Goal: Task Accomplishment & Management: Manage account settings

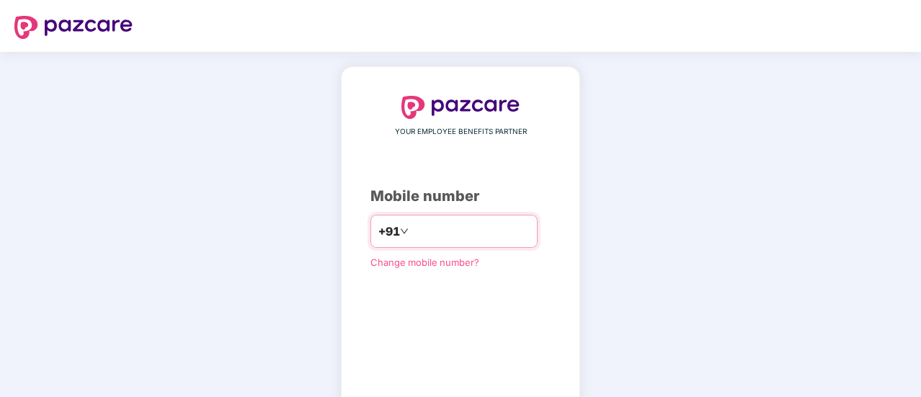
click at [421, 229] on input "number" at bounding box center [471, 231] width 118 height 23
type input "**********"
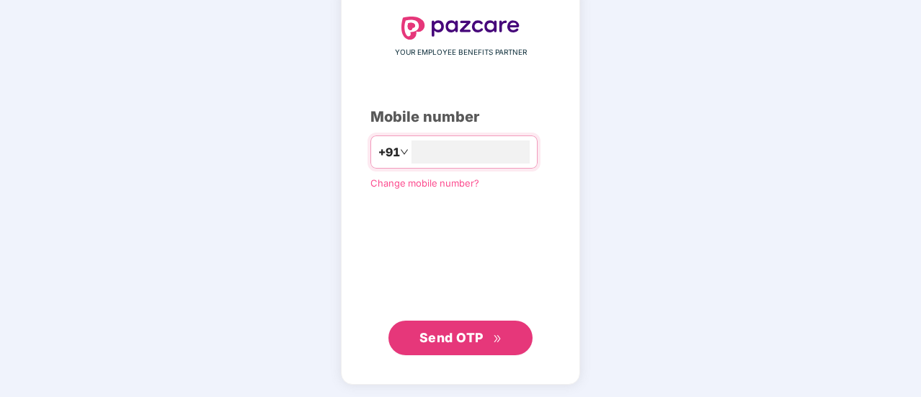
scroll to position [79, 0]
click at [456, 327] on span "Send OTP" at bounding box center [461, 337] width 83 height 20
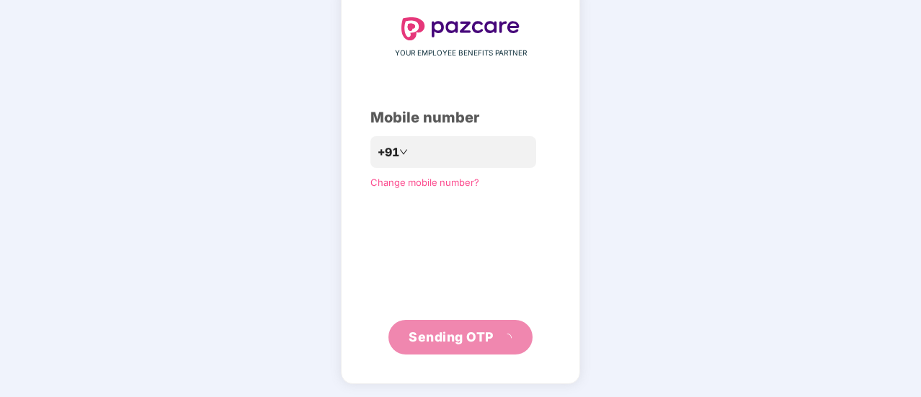
scroll to position [72, 0]
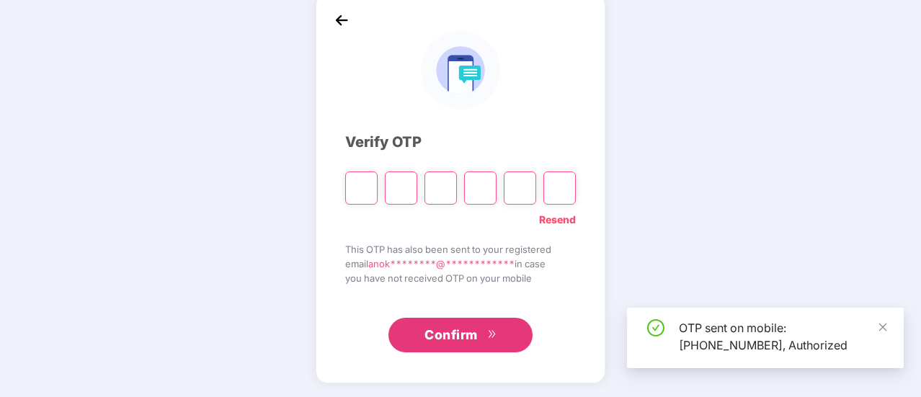
click at [370, 177] on input "Please enter verification code. Digit 1" at bounding box center [361, 188] width 32 height 33
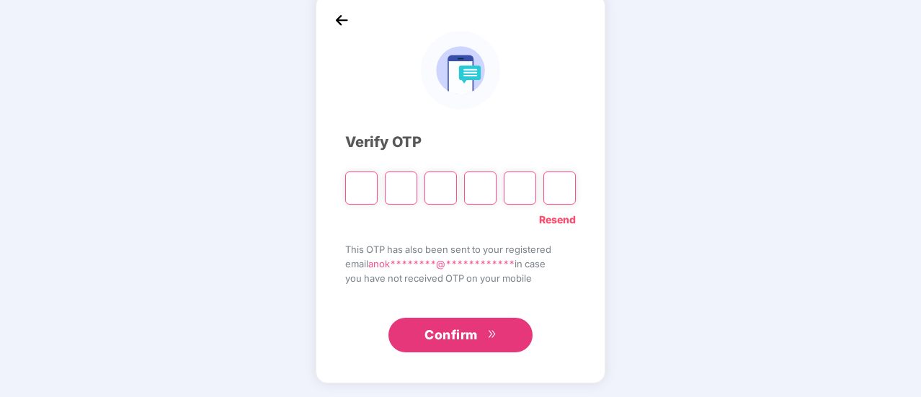
type input "*"
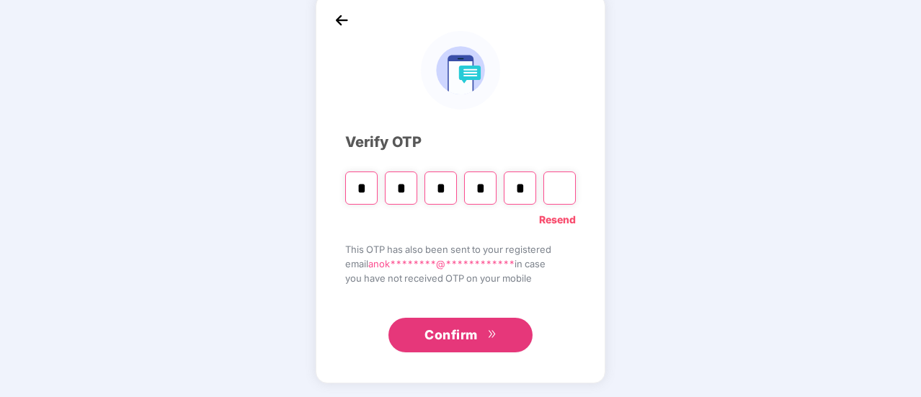
type input "*"
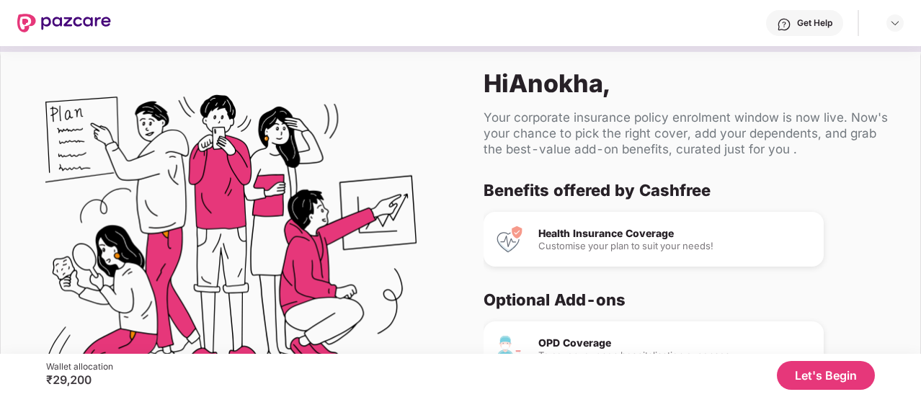
click at [837, 380] on button "Let's Begin" at bounding box center [826, 375] width 98 height 29
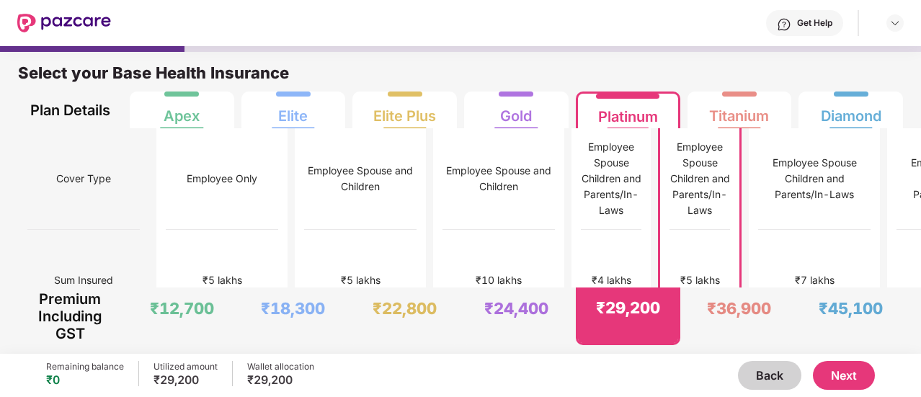
click at [854, 384] on button "Next" at bounding box center [844, 375] width 62 height 29
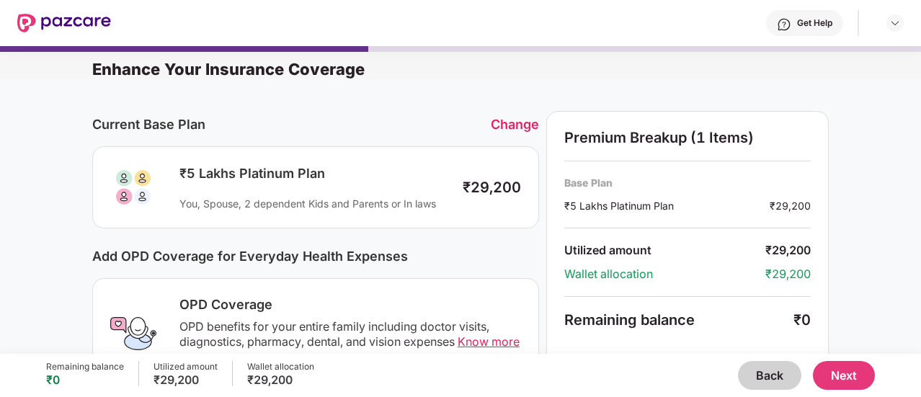
click at [854, 385] on button "Next" at bounding box center [844, 375] width 62 height 29
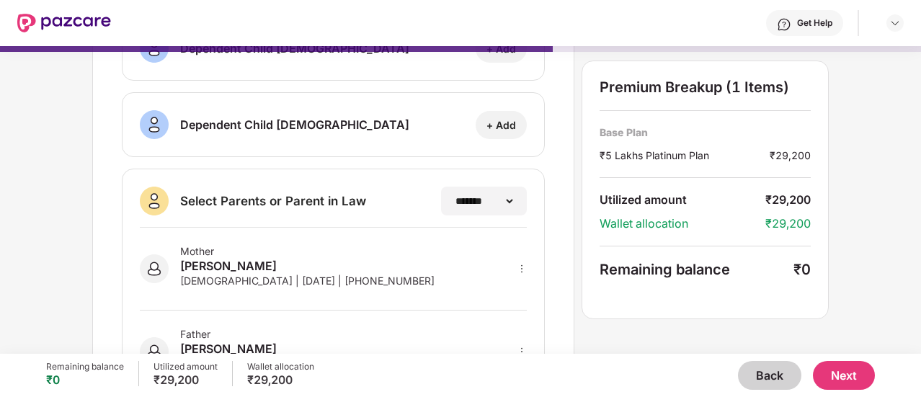
scroll to position [280, 0]
click at [848, 374] on button "Next" at bounding box center [844, 375] width 62 height 29
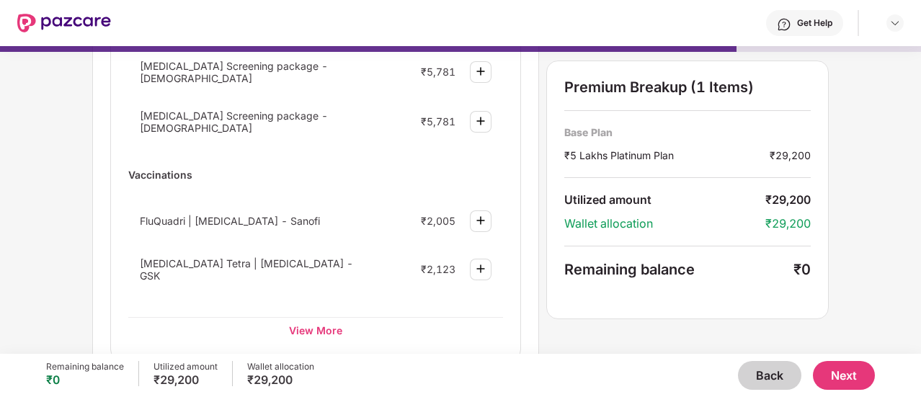
scroll to position [226, 0]
click at [845, 383] on button "Next" at bounding box center [844, 375] width 62 height 29
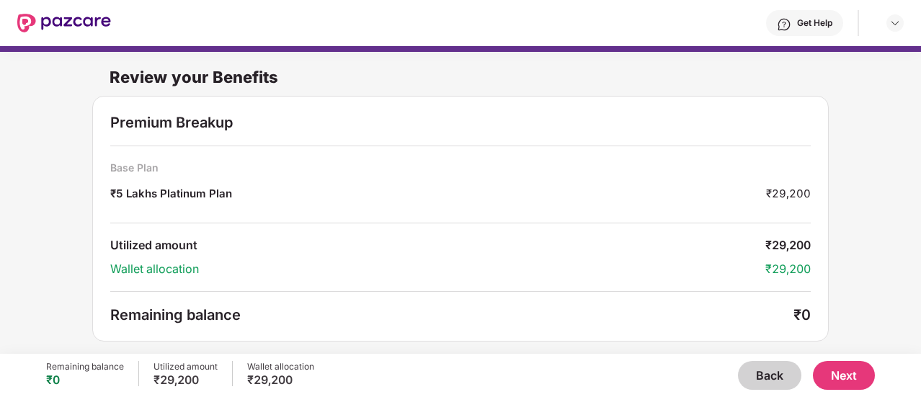
click at [845, 371] on button "Next" at bounding box center [844, 375] width 62 height 29
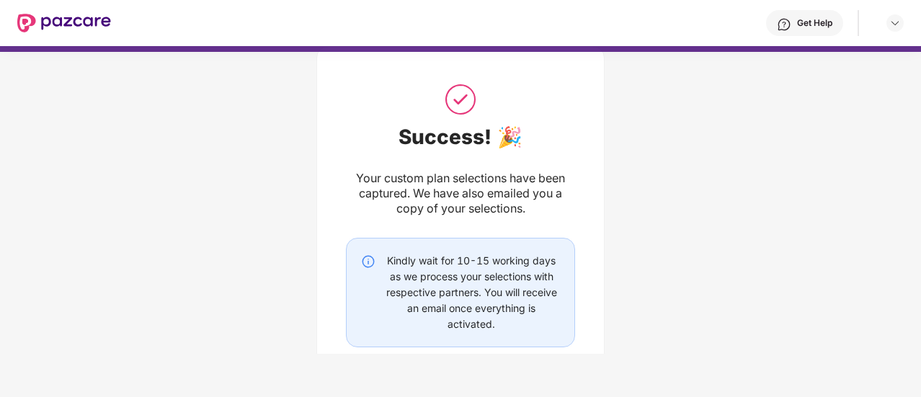
scroll to position [121, 0]
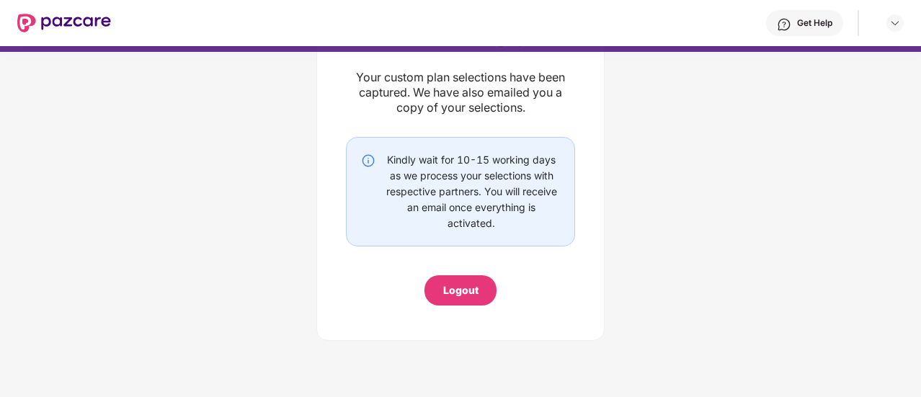
click at [455, 289] on div "Logout" at bounding box center [460, 291] width 35 height 16
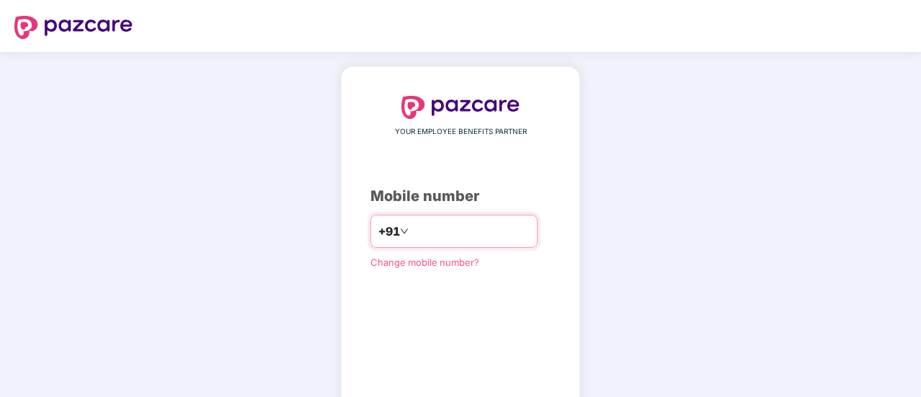
click at [412, 229] on input "number" at bounding box center [471, 231] width 118 height 23
type input "**********"
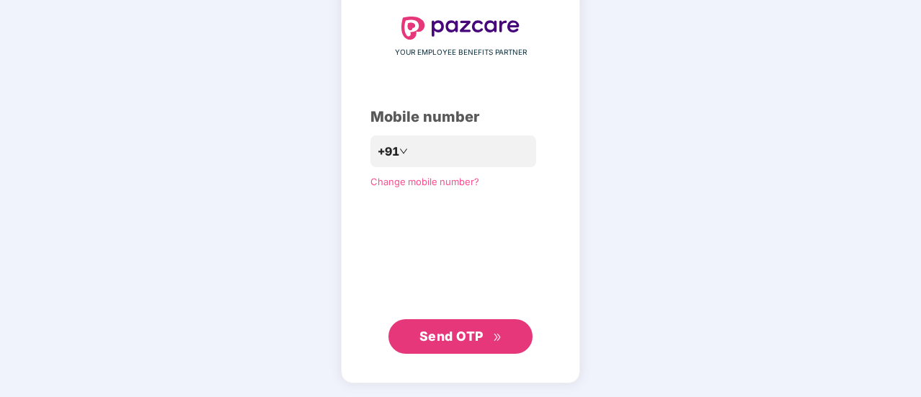
scroll to position [79, 0]
click at [450, 348] on button "Send OTP" at bounding box center [461, 337] width 144 height 35
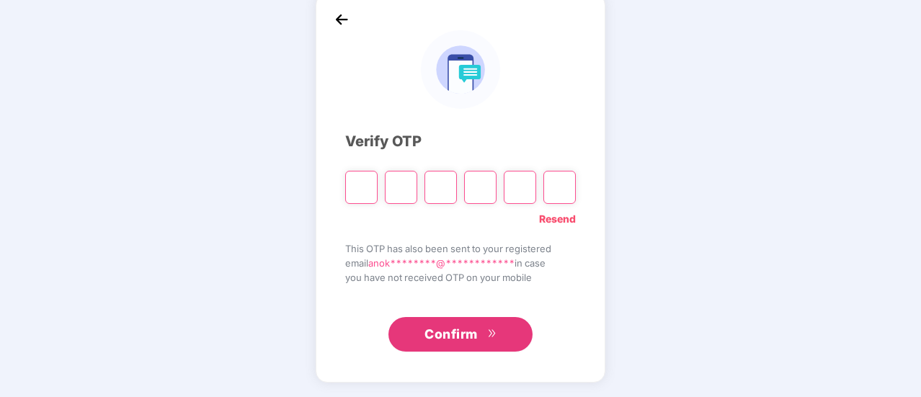
scroll to position [72, 0]
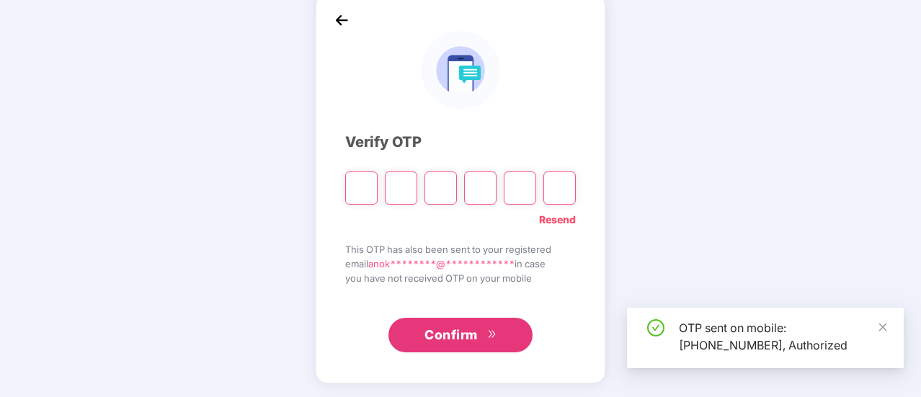
click at [356, 189] on input "Please enter verification code. Digit 1" at bounding box center [361, 188] width 32 height 33
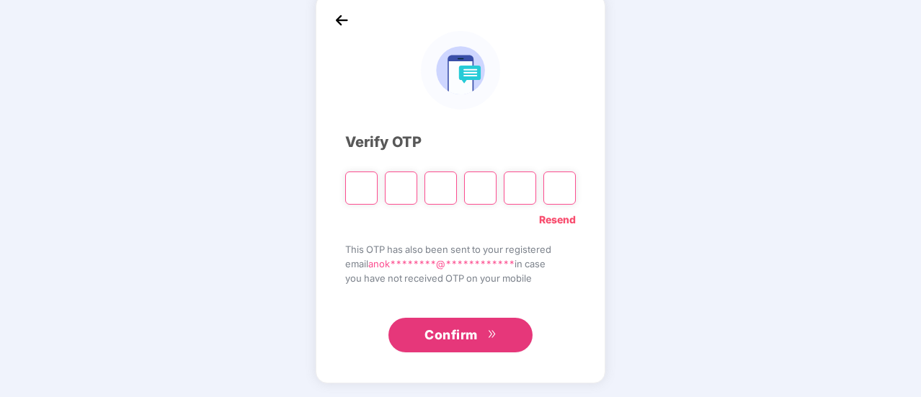
type input "*"
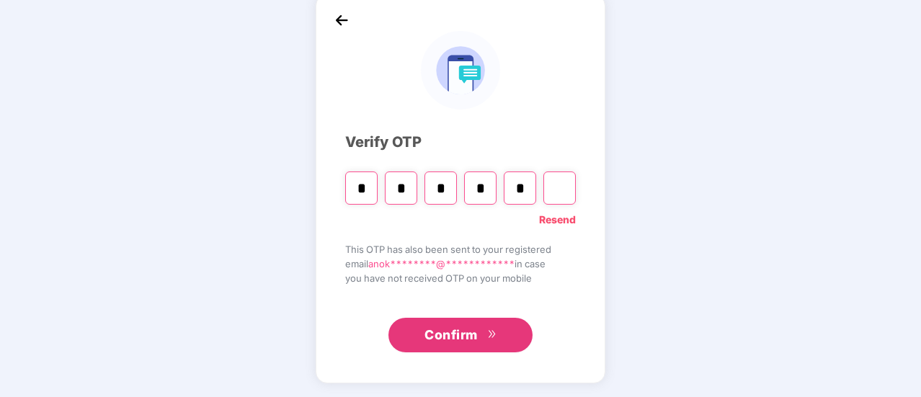
type input "*"
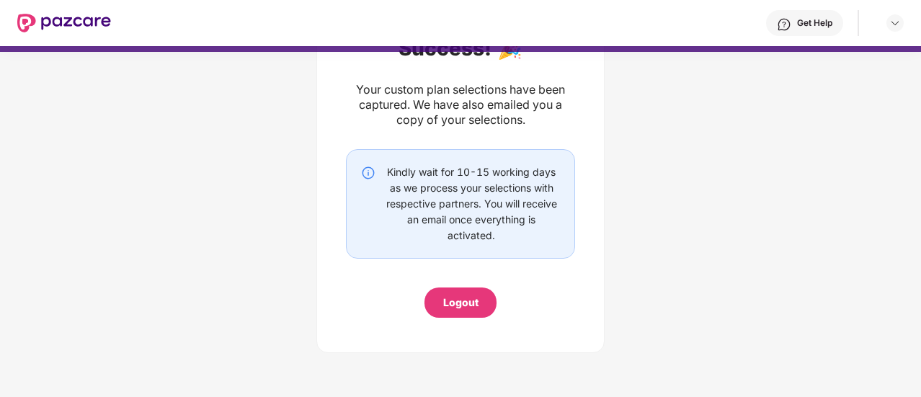
scroll to position [121, 0]
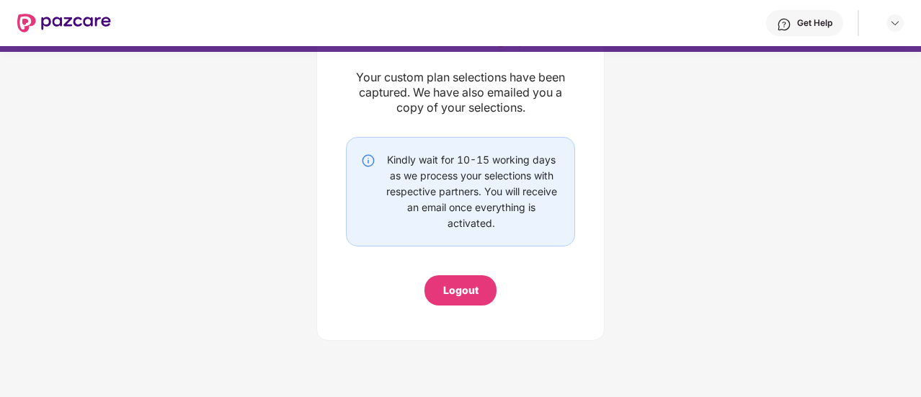
click at [26, 14] on img at bounding box center [64, 23] width 94 height 19
click at [897, 19] on img at bounding box center [896, 23] width 12 height 12
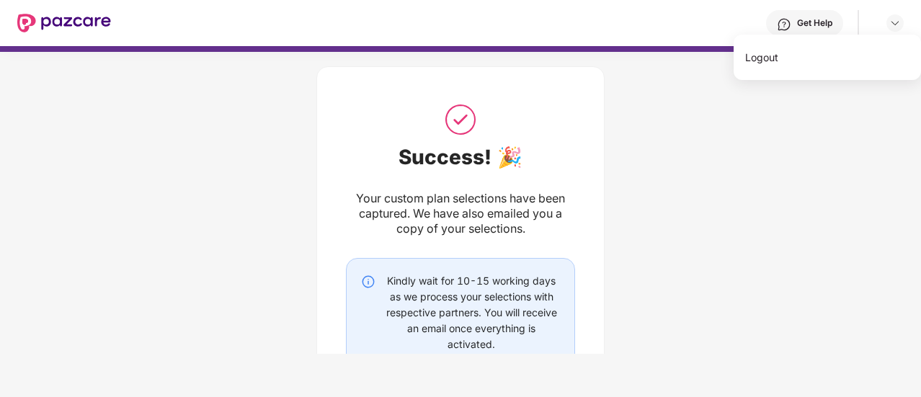
click at [816, 28] on div "Get Help" at bounding box center [814, 23] width 35 height 12
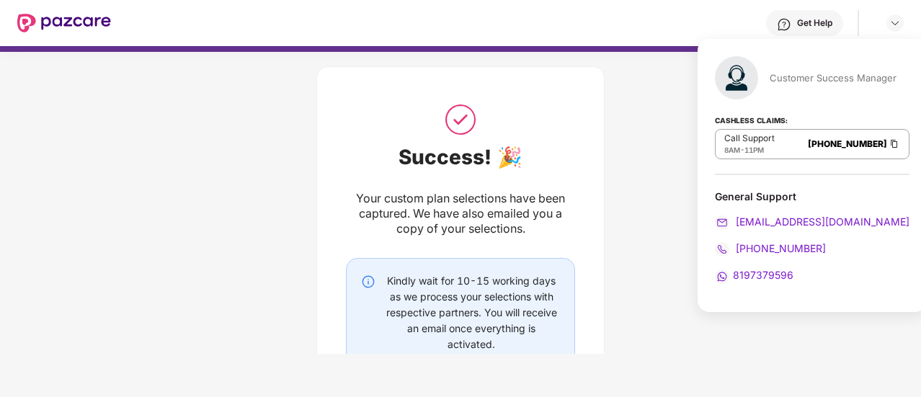
scroll to position [121, 0]
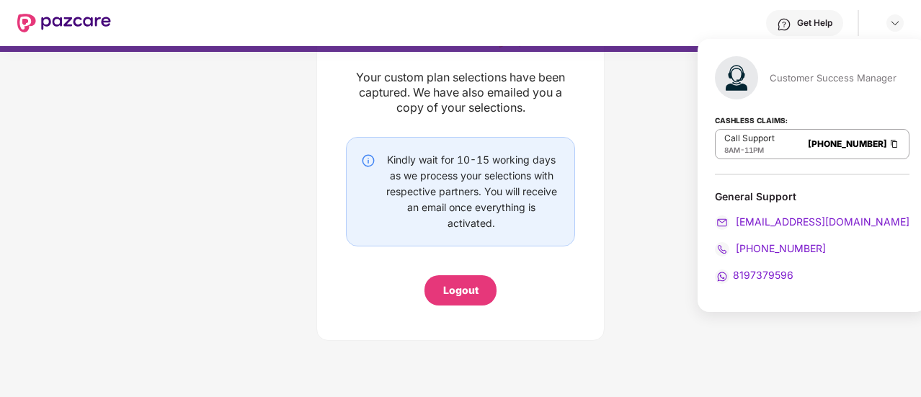
click at [820, 148] on p "[PHONE_NUMBER]" at bounding box center [847, 144] width 79 height 12
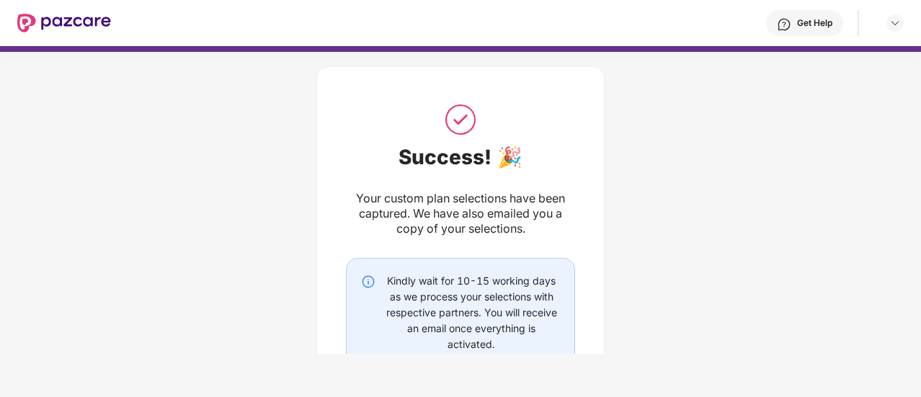
click at [80, 25] on img at bounding box center [64, 23] width 94 height 19
click at [30, 22] on img at bounding box center [64, 23] width 94 height 19
click at [819, 21] on div "Get Help" at bounding box center [814, 23] width 35 height 12
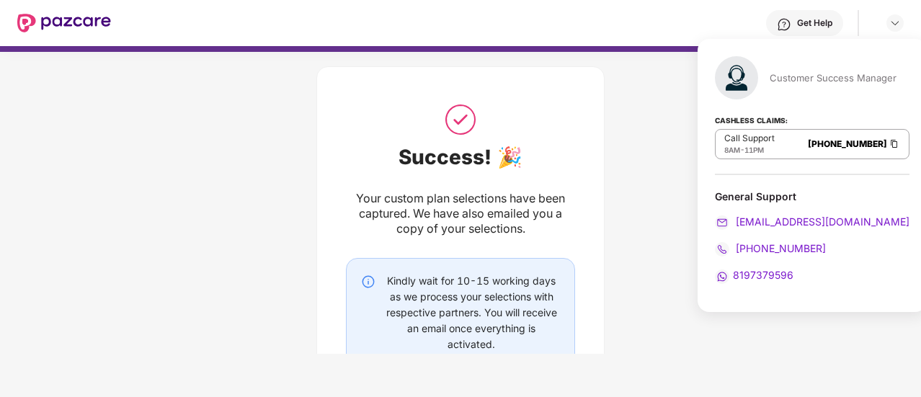
scroll to position [121, 0]
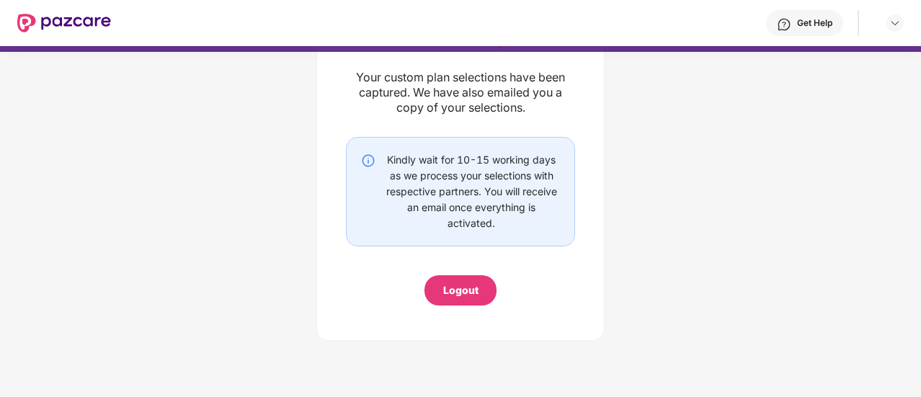
click at [54, 18] on img at bounding box center [64, 23] width 94 height 19
click at [22, 24] on img at bounding box center [64, 23] width 94 height 19
click at [816, 19] on div "Get Help" at bounding box center [814, 23] width 35 height 12
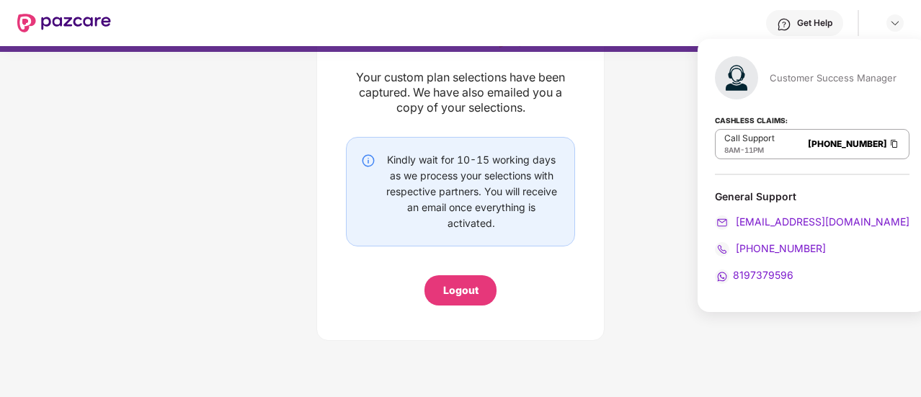
click at [728, 83] on img at bounding box center [736, 77] width 43 height 43
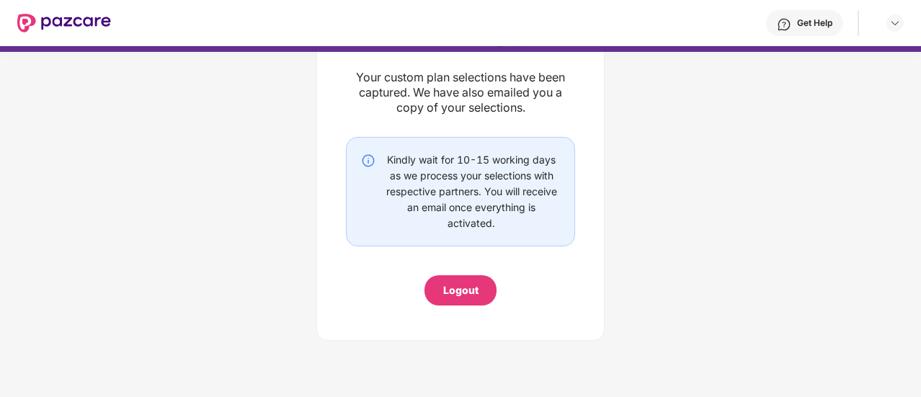
click at [889, 15] on div at bounding box center [895, 22] width 17 height 17
click at [894, 19] on img at bounding box center [896, 23] width 12 height 12
click at [673, 155] on div "Success! 🎉 Your custom plan selections have been captured. We have also emailed…" at bounding box center [460, 140] width 921 height 432
click at [470, 291] on div "Logout" at bounding box center [460, 291] width 35 height 16
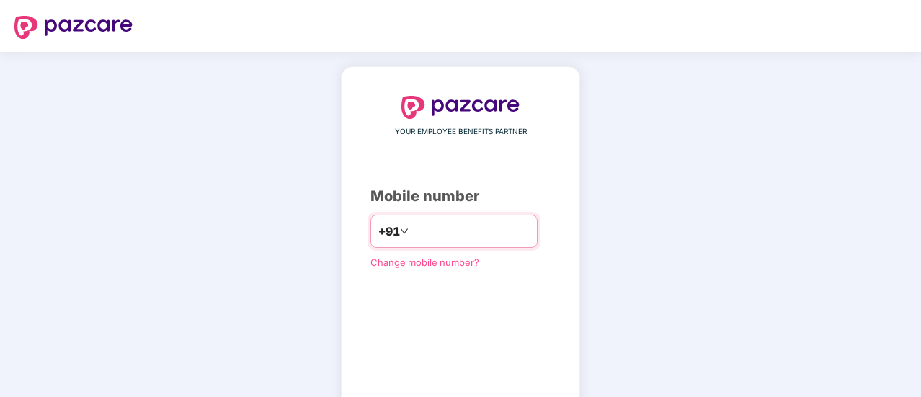
click at [422, 227] on input "number" at bounding box center [471, 231] width 118 height 23
type input "**********"
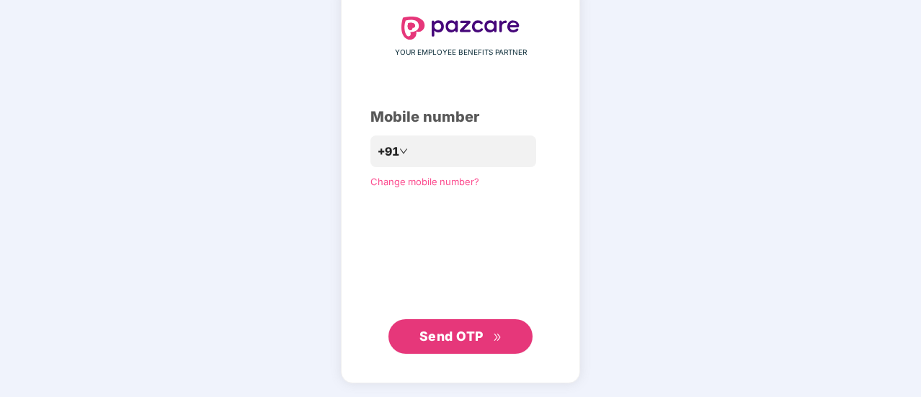
scroll to position [79, 0]
click at [449, 332] on span "Send OTP" at bounding box center [452, 336] width 64 height 15
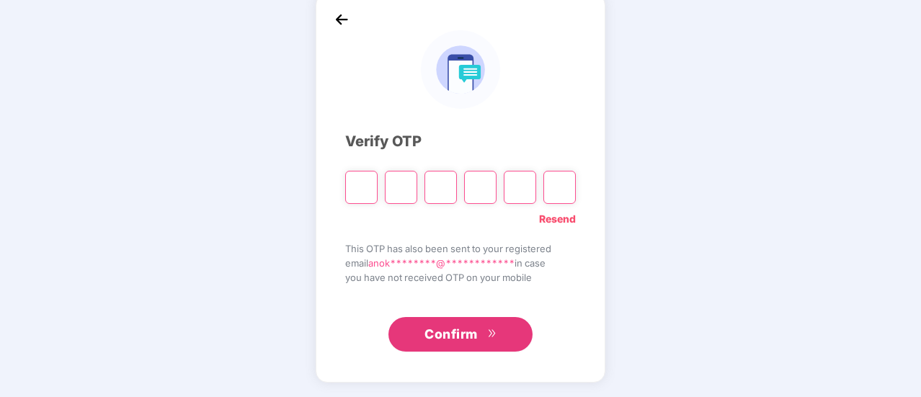
scroll to position [72, 0]
click at [449, 332] on span "Confirm" at bounding box center [451, 335] width 53 height 20
